Goal: Navigation & Orientation: Find specific page/section

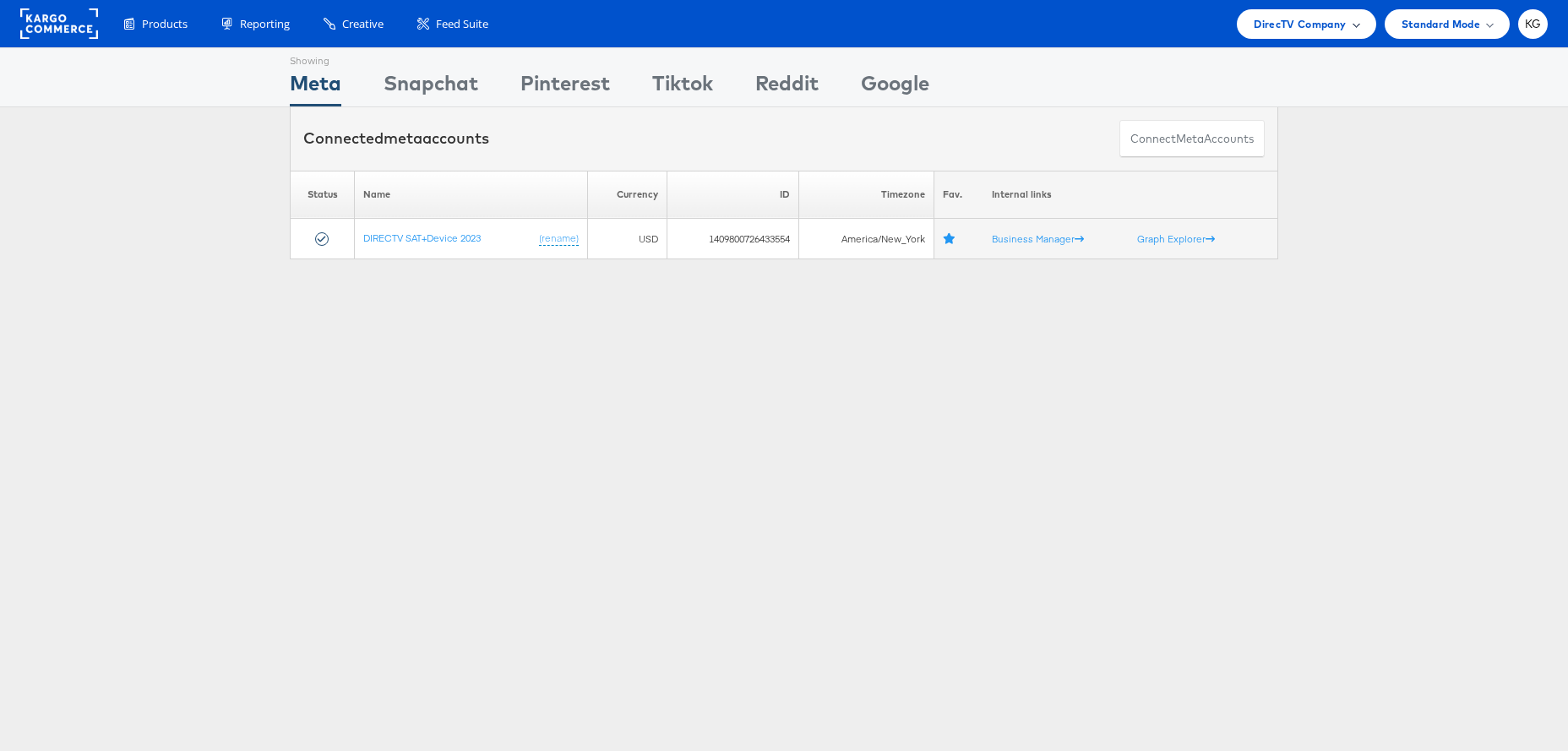
click at [1260, 25] on span "DirecTV Company" at bounding box center [1299, 24] width 92 height 17
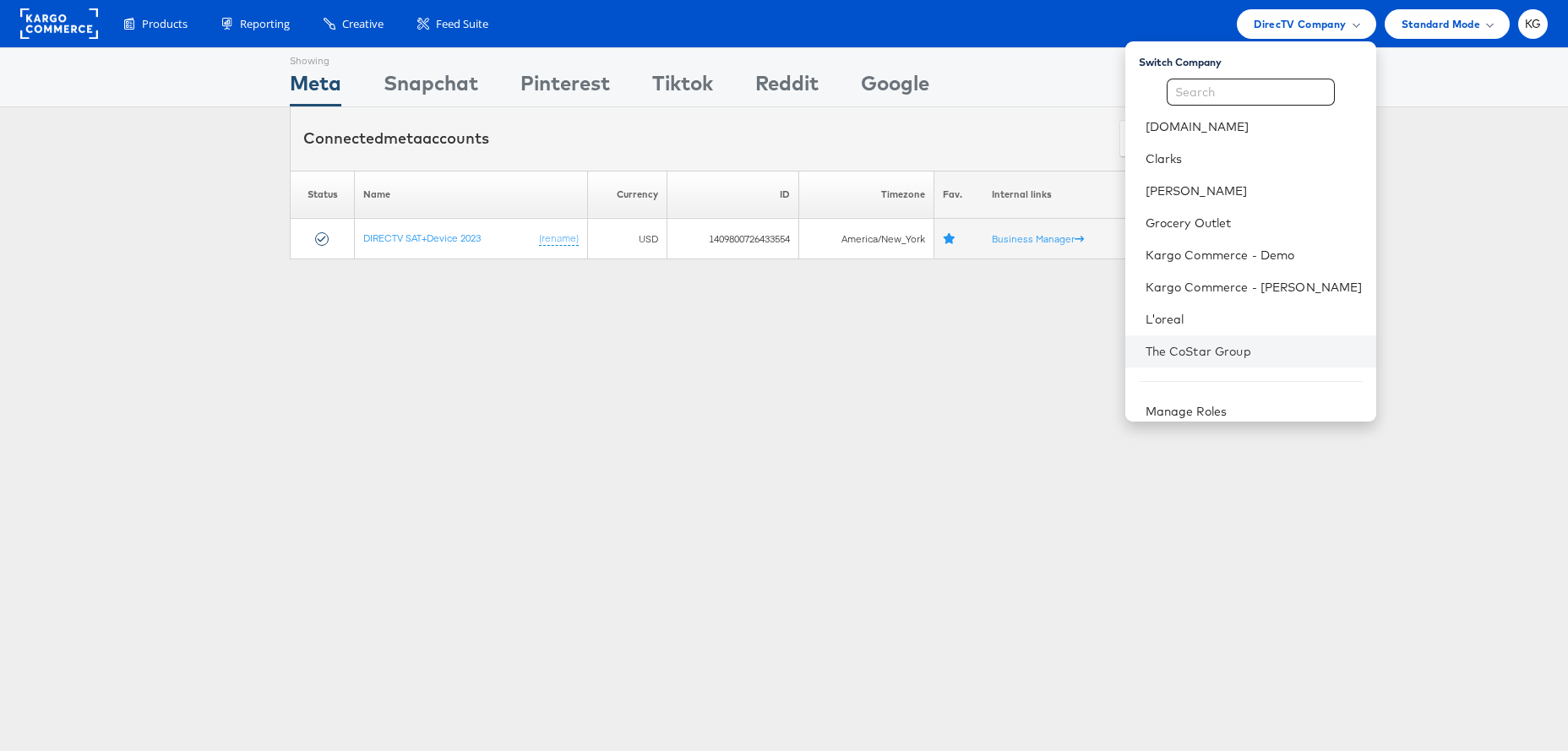
click at [1242, 362] on li "The CoStar Group" at bounding box center [1251, 351] width 251 height 32
click at [1233, 354] on link "The CoStar Group" at bounding box center [1254, 352] width 217 height 17
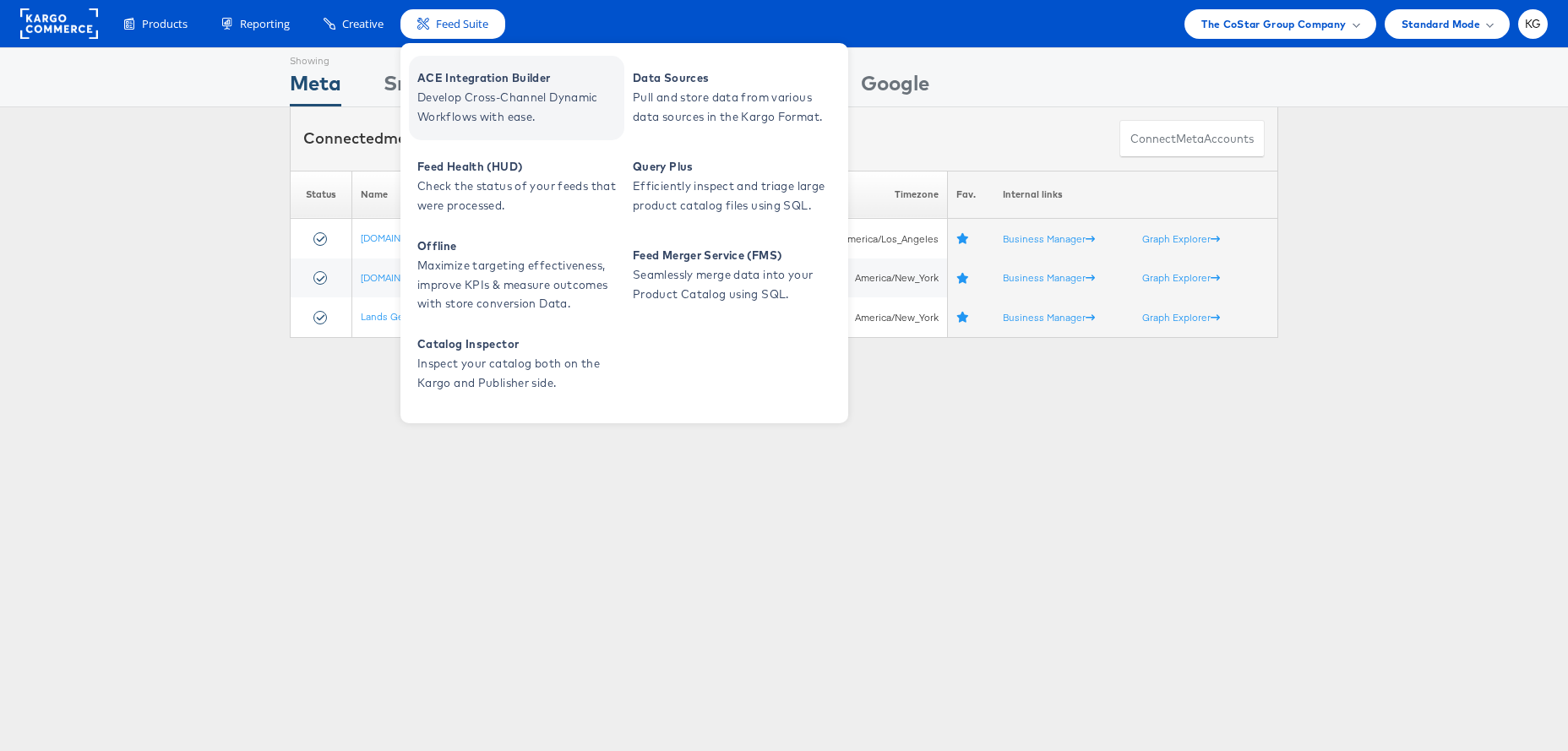
click at [449, 78] on span "ACE Integration Builder" at bounding box center [519, 78] width 203 height 19
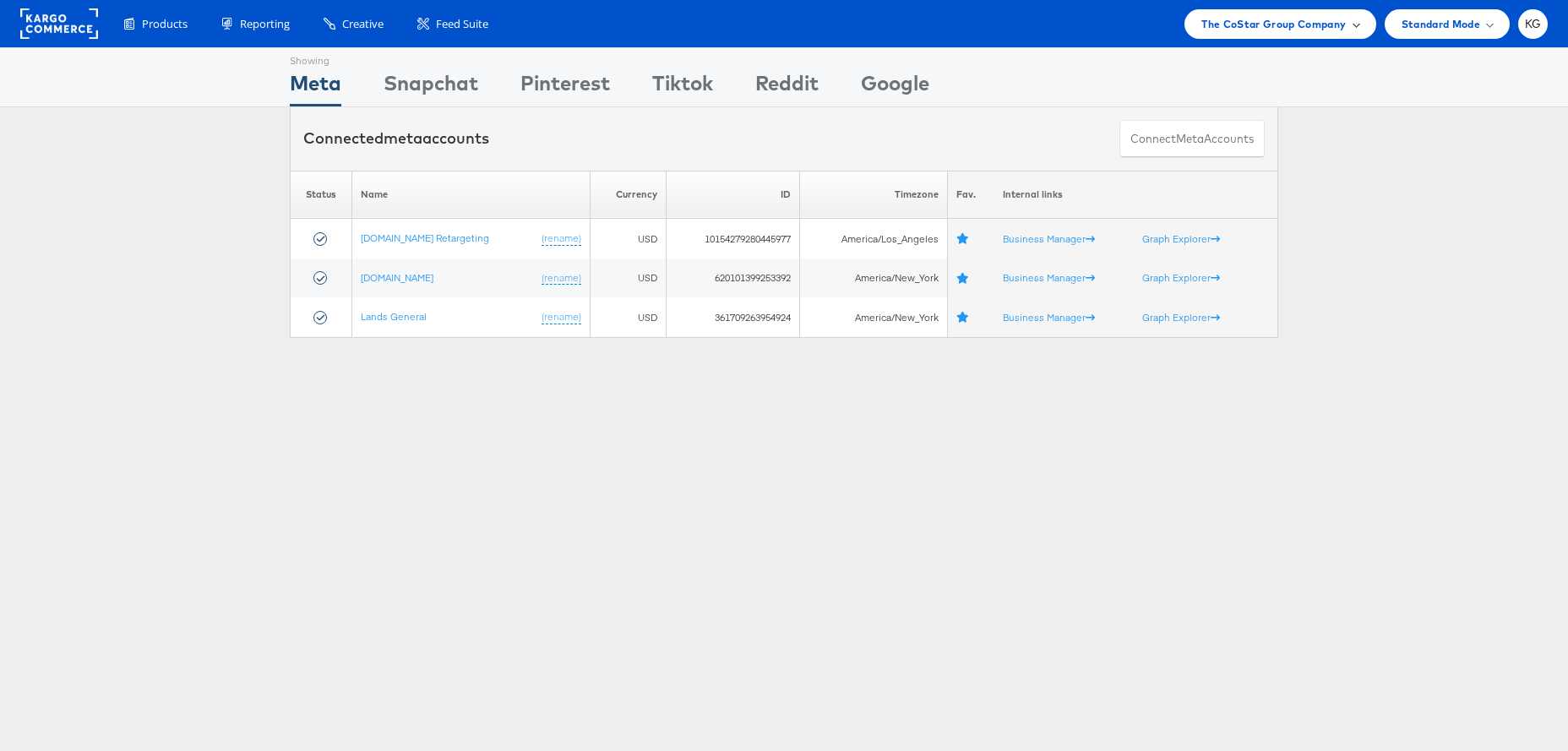
click at [1254, 31] on span "The CoStar Group Company" at bounding box center [1273, 24] width 145 height 17
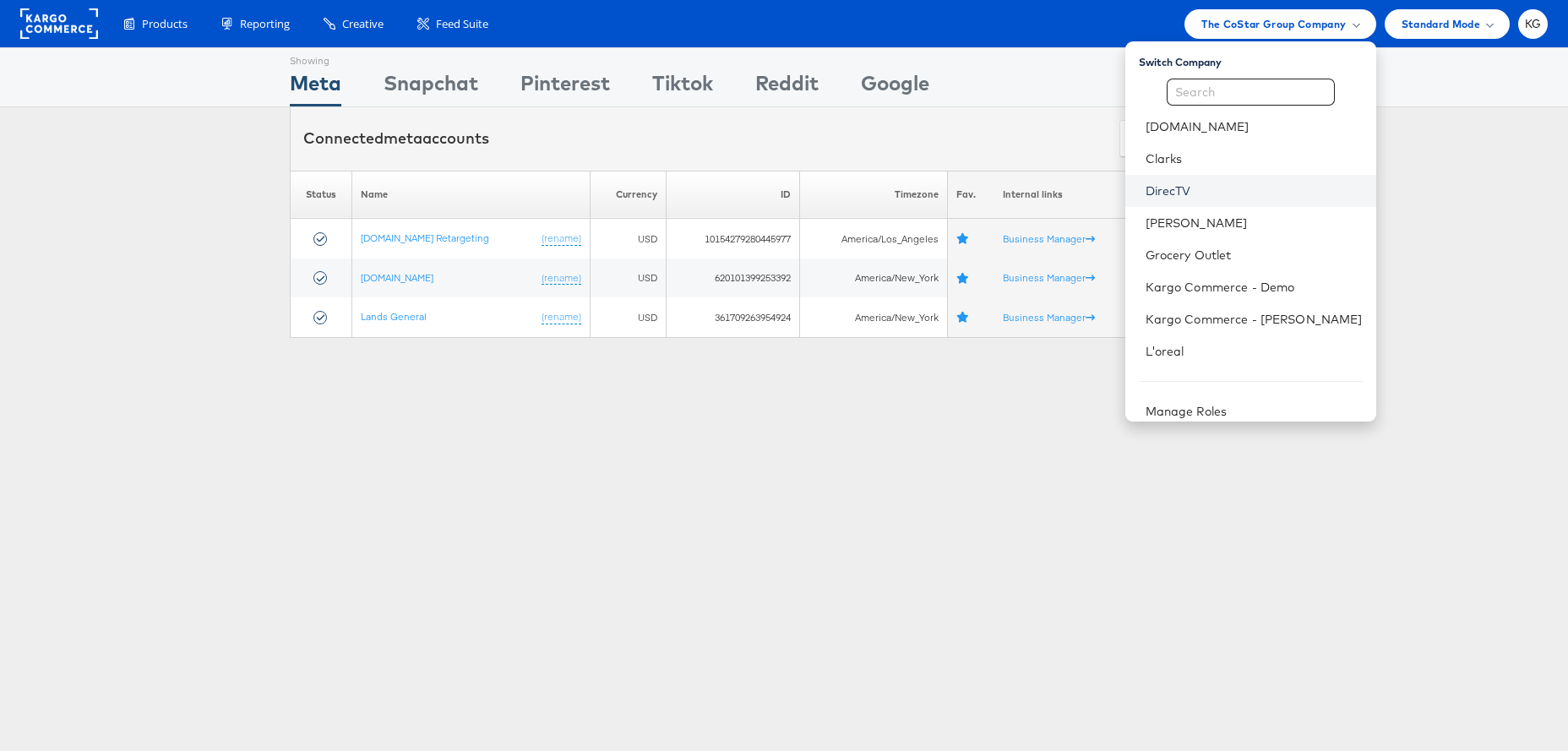
click at [1206, 191] on link "DirecTV" at bounding box center [1254, 191] width 217 height 17
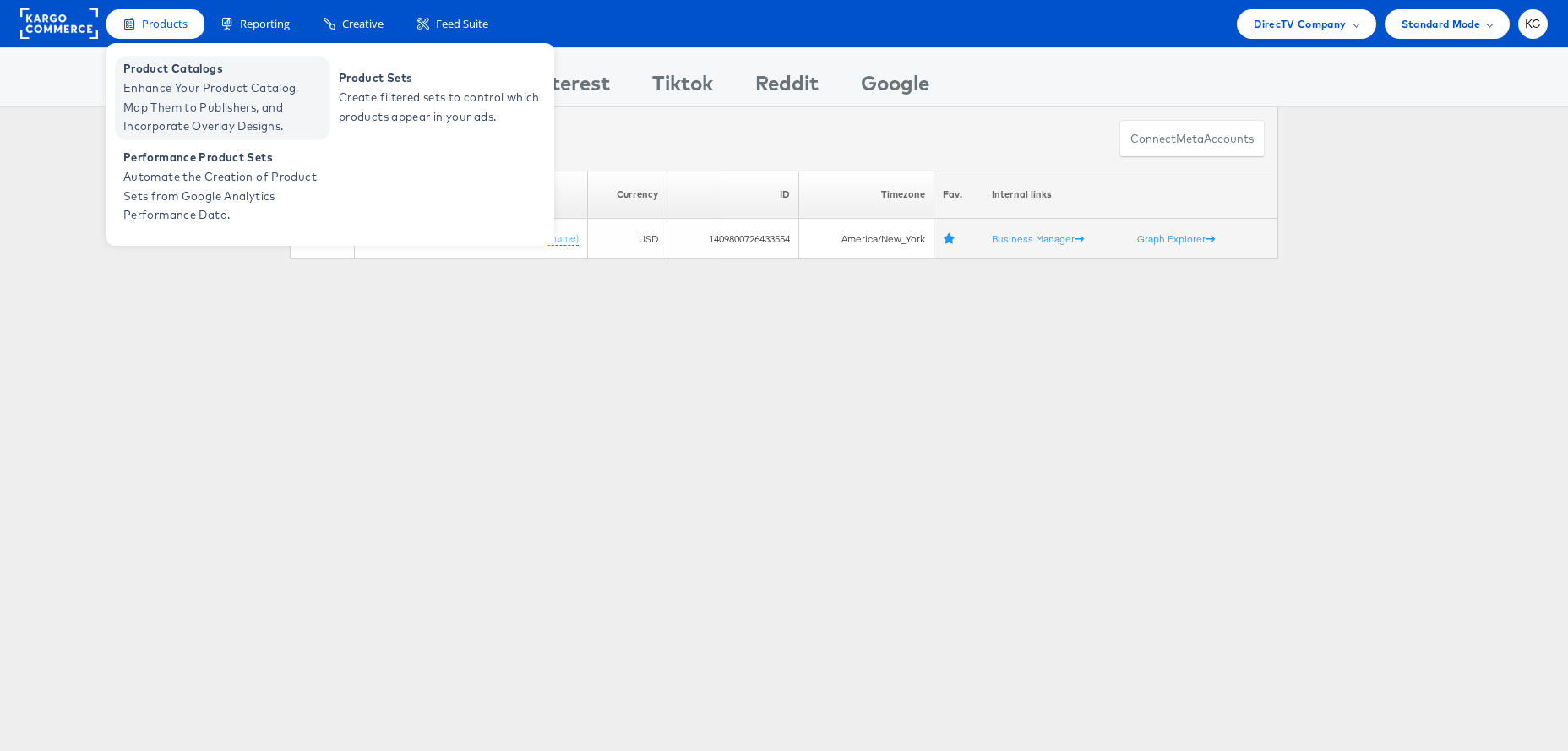
click at [177, 94] on span "Enhance Your Product Catalog, Map Them to Publishers, and Incorporate Overlay D…" at bounding box center [224, 107] width 203 height 57
